Goal: Task Accomplishment & Management: Use online tool/utility

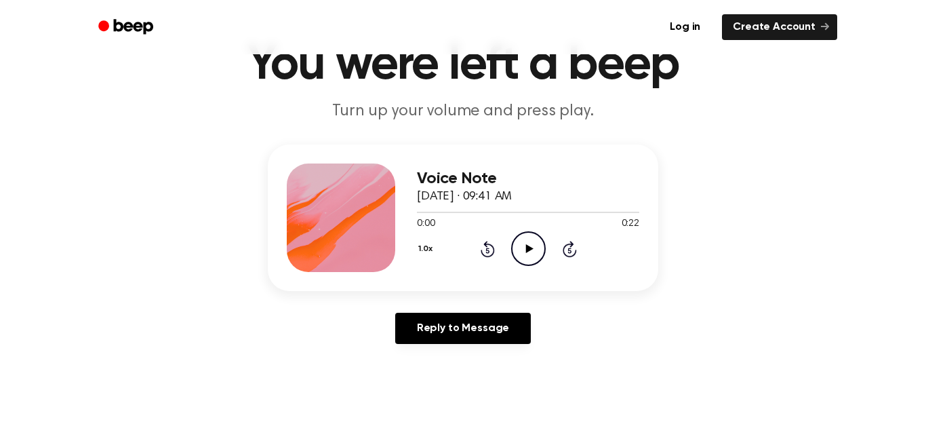
scroll to position [68, 0]
click at [534, 245] on icon "Play Audio" at bounding box center [528, 248] width 35 height 35
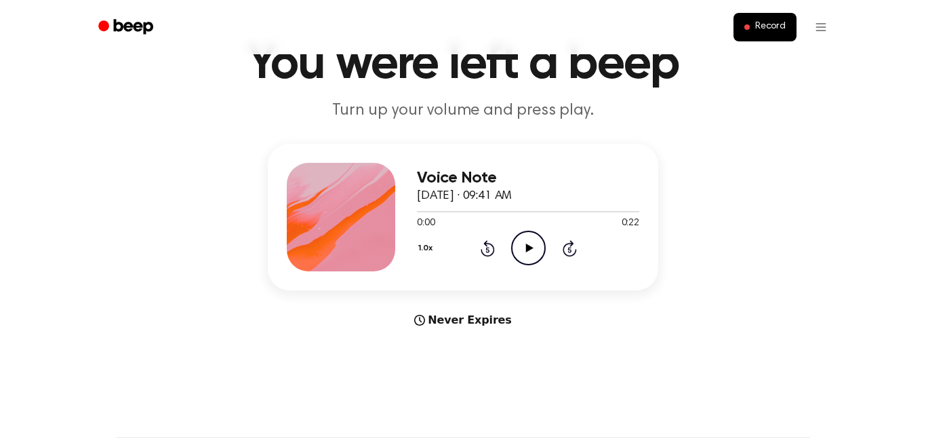
click at [519, 241] on icon "Play Audio" at bounding box center [528, 248] width 35 height 35
click at [529, 253] on icon "Pause Audio" at bounding box center [528, 248] width 35 height 35
click at [530, 247] on icon at bounding box center [528, 247] width 7 height 9
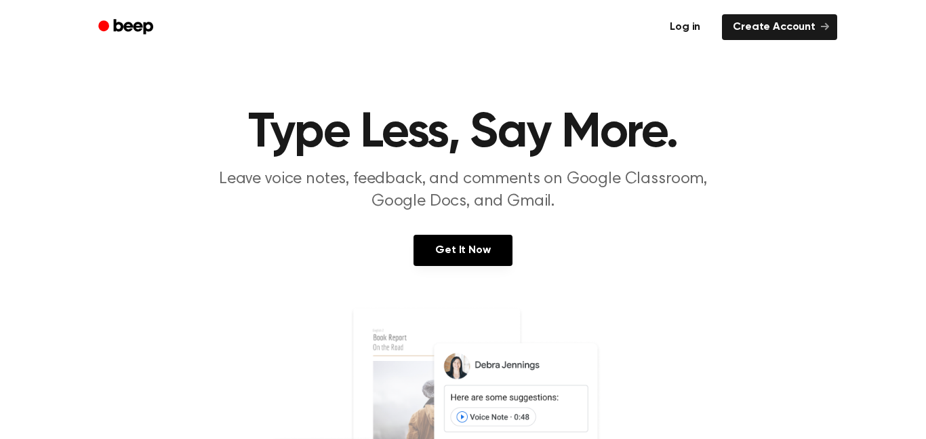
click at [688, 30] on link "Log in" at bounding box center [685, 27] width 58 height 31
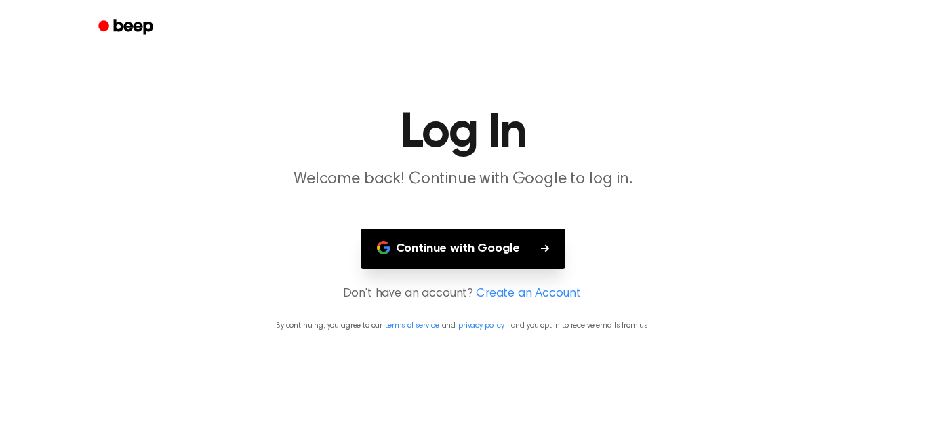
click at [518, 242] on button "Continue with Google" at bounding box center [463, 248] width 205 height 40
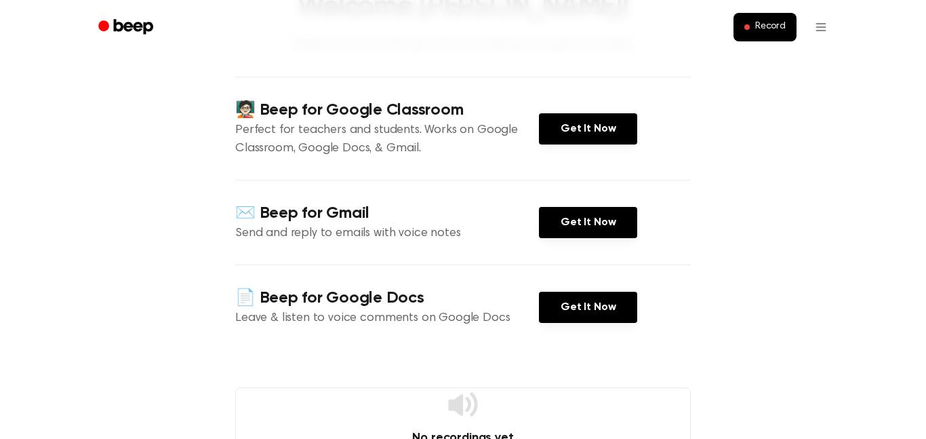
scroll to position [121, 0]
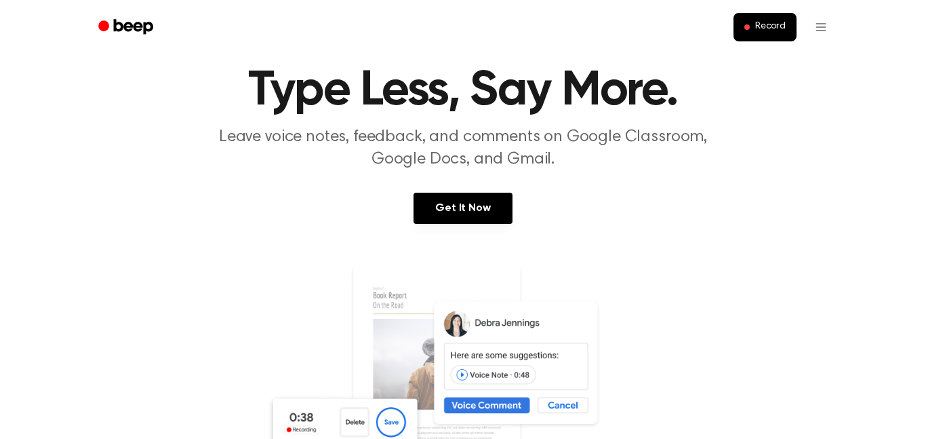
scroll to position [49, 0]
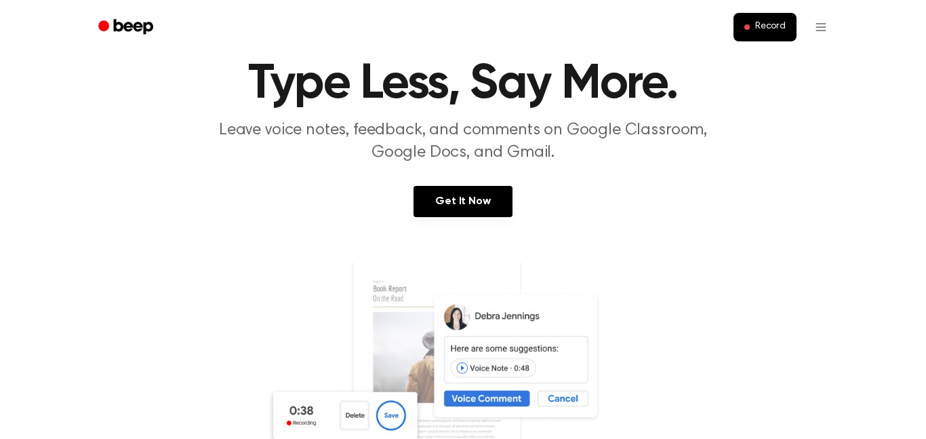
click at [497, 212] on link "Get It Now" at bounding box center [463, 201] width 98 height 31
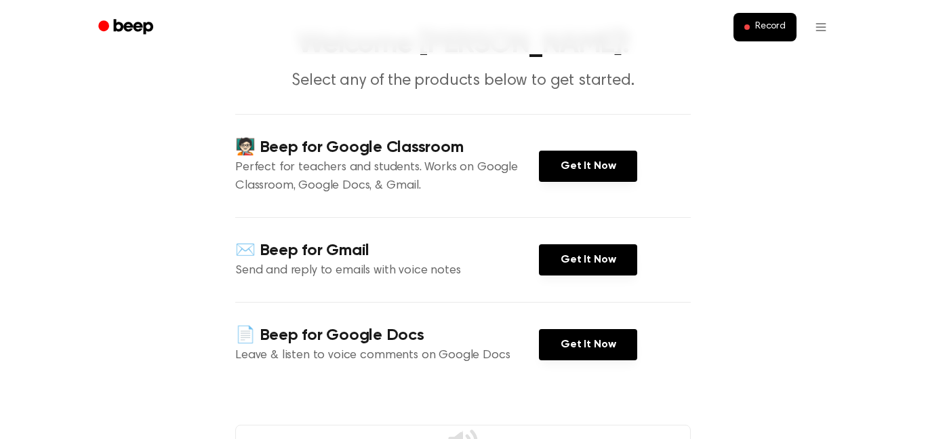
scroll to position [81, 0]
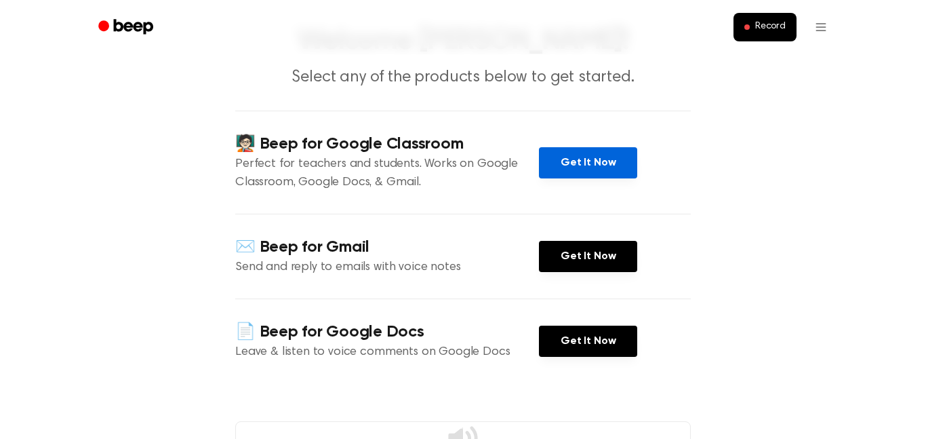
click at [557, 171] on link "Get It Now" at bounding box center [588, 162] width 98 height 31
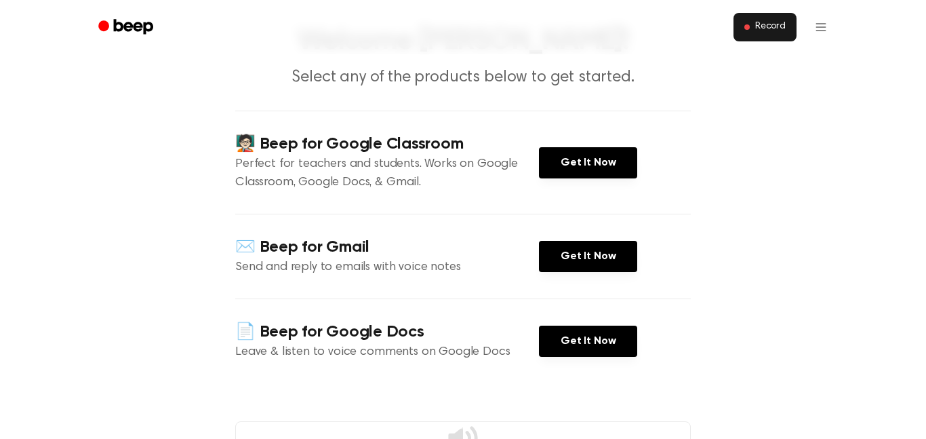
click at [755, 39] on button "Record" at bounding box center [765, 27] width 63 height 28
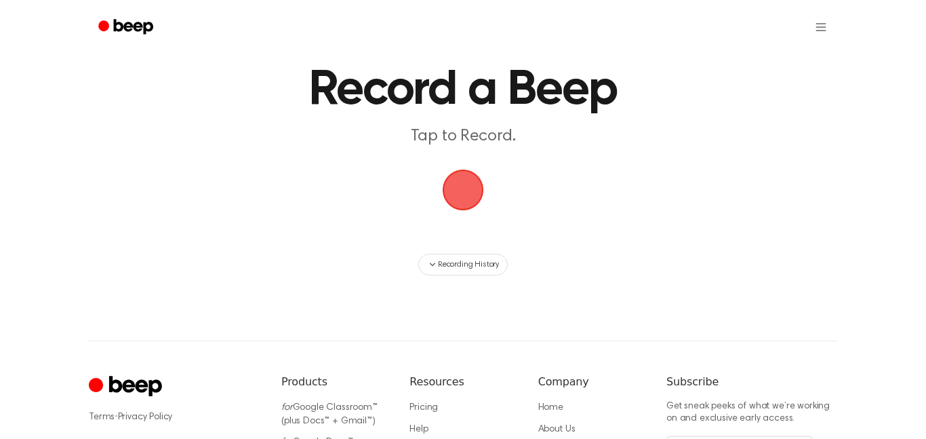
scroll to position [45, 0]
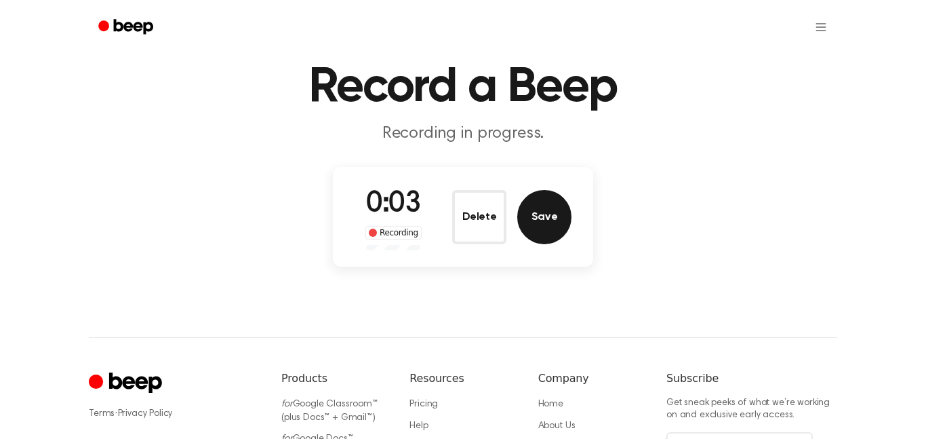
click at [559, 207] on button "Save" at bounding box center [544, 217] width 54 height 54
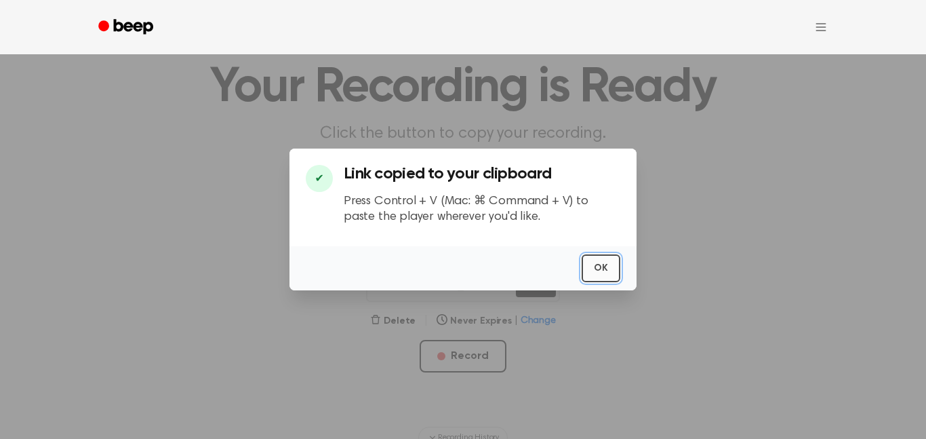
click at [600, 274] on button "OK" at bounding box center [601, 268] width 39 height 28
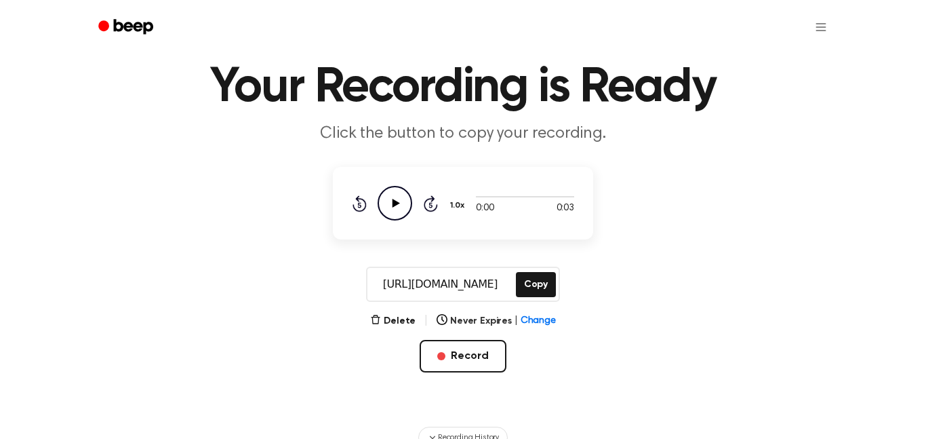
click at [399, 203] on icon "Play Audio" at bounding box center [395, 203] width 35 height 35
click at [398, 319] on button "Delete" at bounding box center [392, 321] width 45 height 14
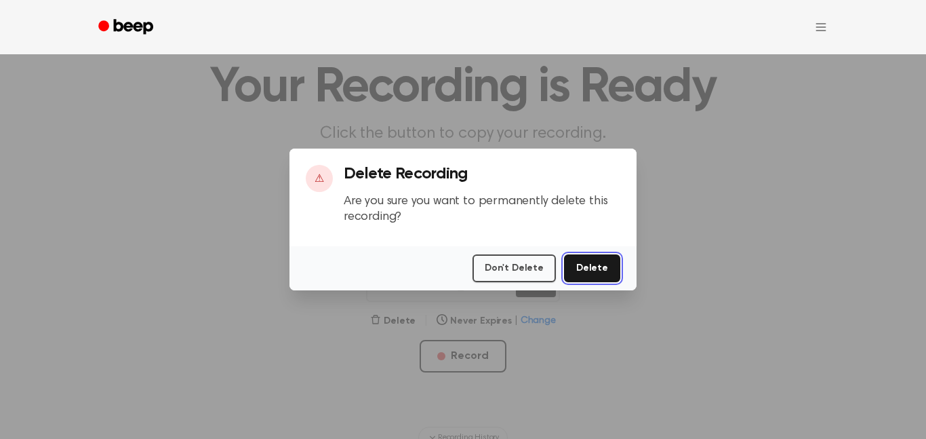
click at [591, 274] on button "Delete" at bounding box center [592, 268] width 56 height 28
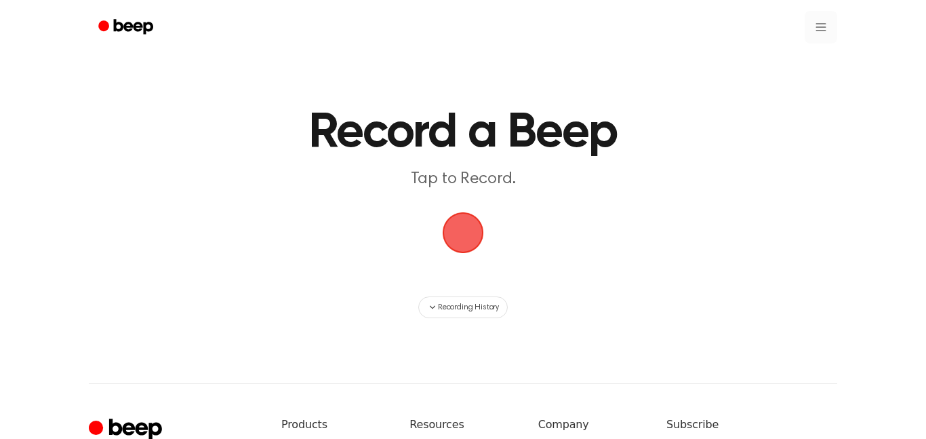
click at [822, 13] on html "Record a Beep Tap to Record. Recording History ⚠️ We are experiencing issues wi…" at bounding box center [463, 320] width 926 height 641
click at [833, 125] on html "Record a Beep Tap to Record. Recording History ⚠️ We are experiencing issues wi…" at bounding box center [463, 320] width 926 height 641
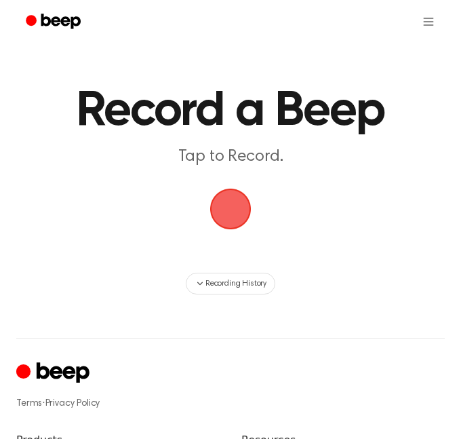
click at [224, 218] on span "button" at bounding box center [231, 209] width 44 height 44
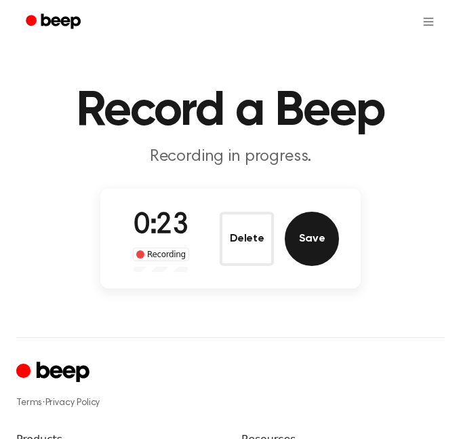
click at [300, 249] on button "Save" at bounding box center [312, 239] width 54 height 54
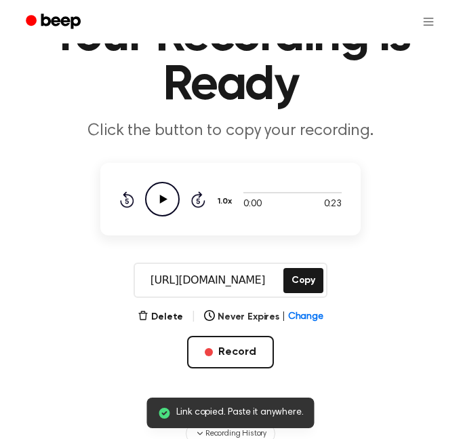
scroll to position [79, 0]
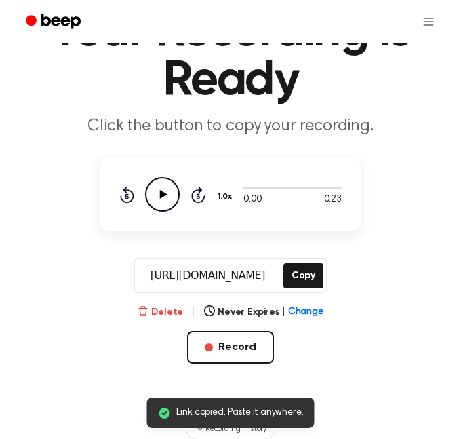
click at [161, 311] on button "Delete" at bounding box center [160, 312] width 45 height 14
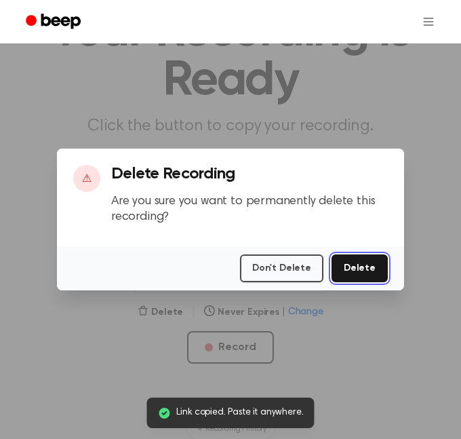
click at [342, 266] on button "Delete" at bounding box center [360, 268] width 56 height 28
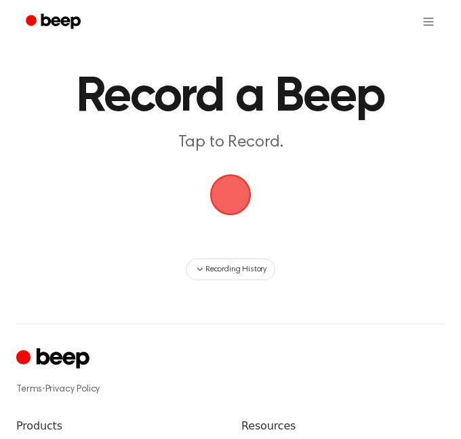
scroll to position [12, 0]
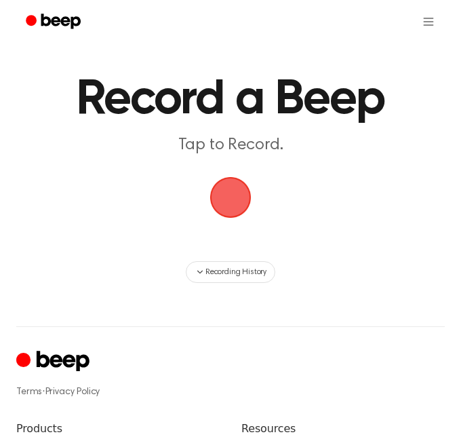
click at [228, 203] on span "button" at bounding box center [230, 196] width 75 height 75
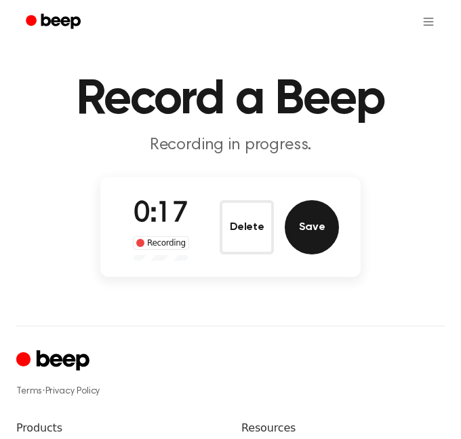
click at [298, 230] on button "Save" at bounding box center [312, 227] width 54 height 54
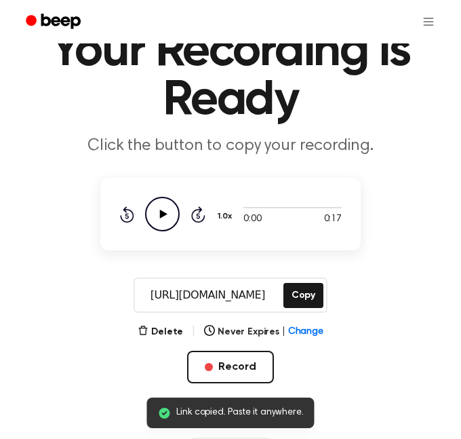
scroll to position [73, 0]
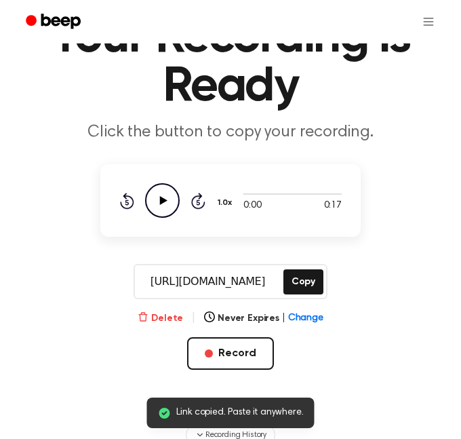
click at [157, 317] on button "Delete" at bounding box center [160, 318] width 45 height 14
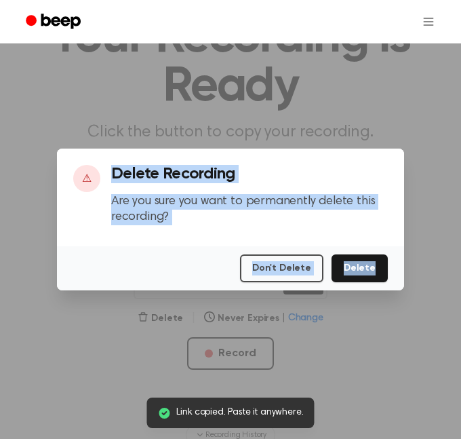
drag, startPoint x: 157, startPoint y: 317, endPoint x: 365, endPoint y: 271, distance: 213.3
click at [365, 271] on div "​ ⚠ Delete Recording Are you sure you want to permanently delete this recording…" at bounding box center [230, 219] width 461 height 439
click at [363, 273] on button "Delete" at bounding box center [360, 268] width 56 height 28
click at [301, 246] on div "Don't Delete Delete" at bounding box center [230, 268] width 347 height 44
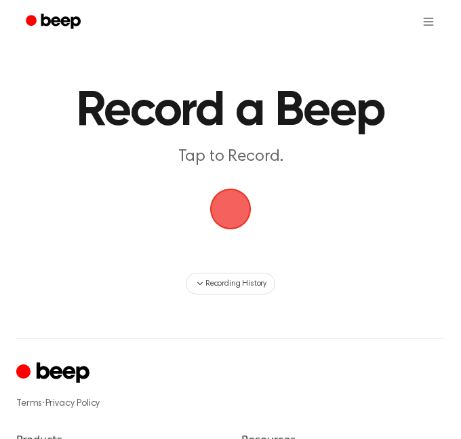
click at [228, 200] on span "button" at bounding box center [231, 209] width 72 height 72
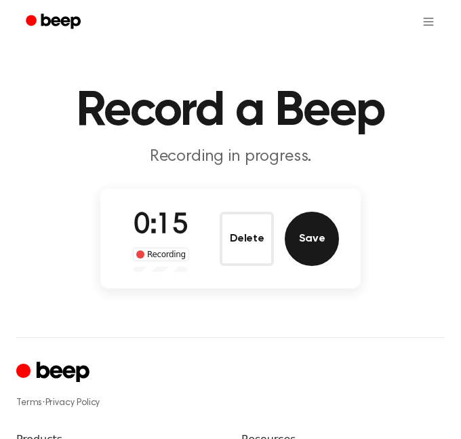
click at [308, 249] on button "Save" at bounding box center [312, 239] width 54 height 54
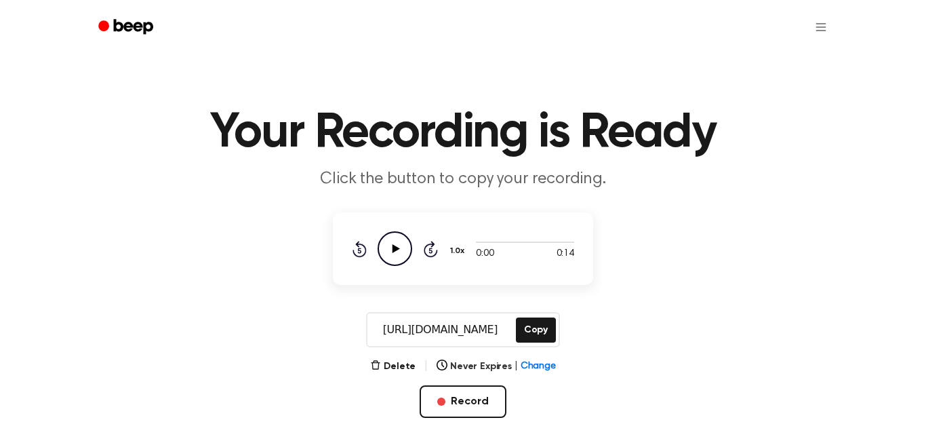
click at [397, 246] on icon "Play Audio" at bounding box center [395, 248] width 35 height 35
click at [399, 252] on icon "Pause Audio" at bounding box center [395, 248] width 35 height 35
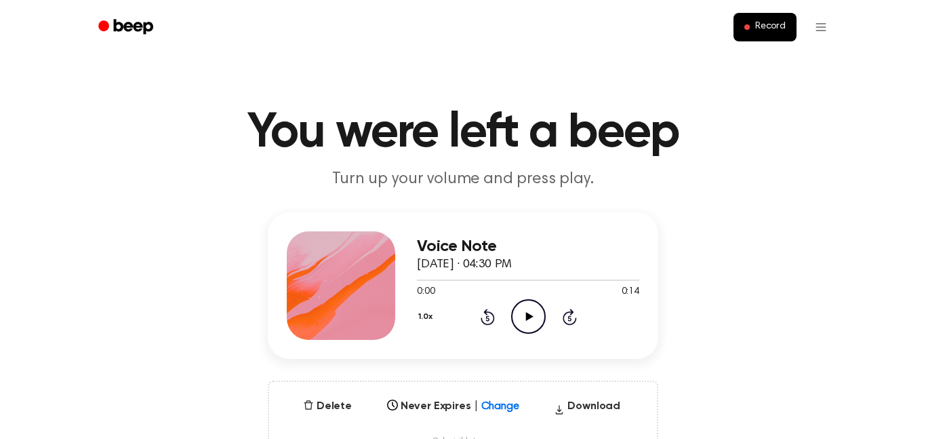
click at [460, 303] on icon "Play Audio" at bounding box center [528, 316] width 35 height 35
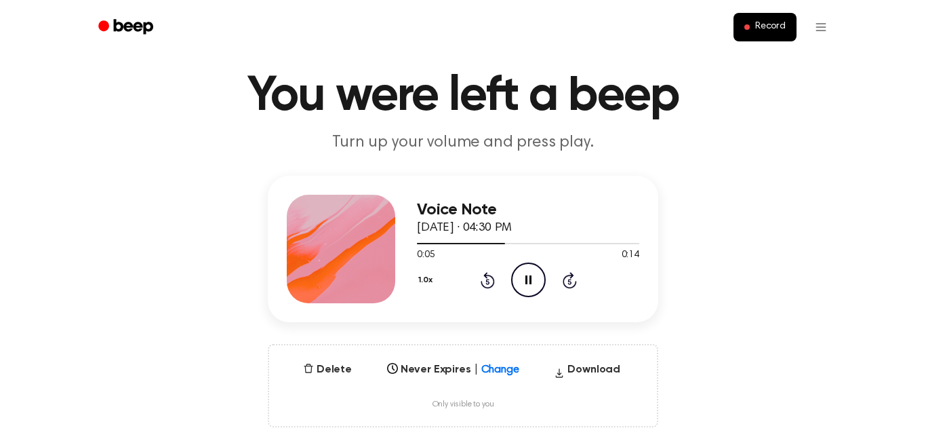
scroll to position [35, 0]
